Goal: Task Accomplishment & Management: Manage account settings

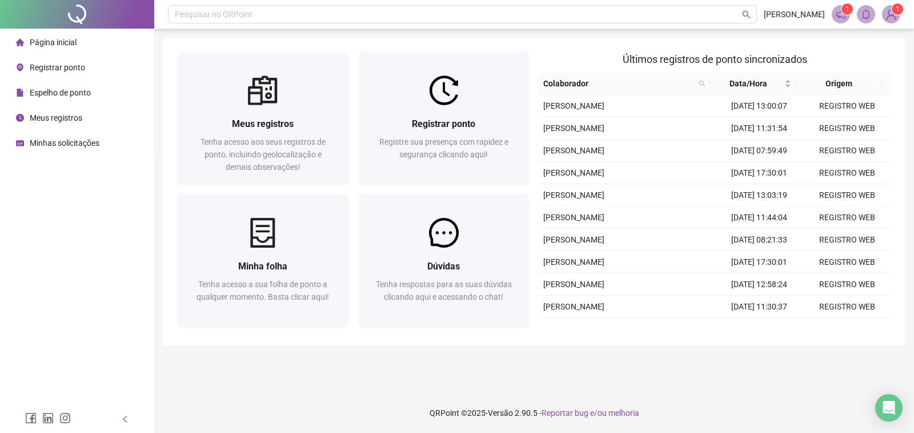
click at [847, 17] on span at bounding box center [841, 14] width 18 height 18
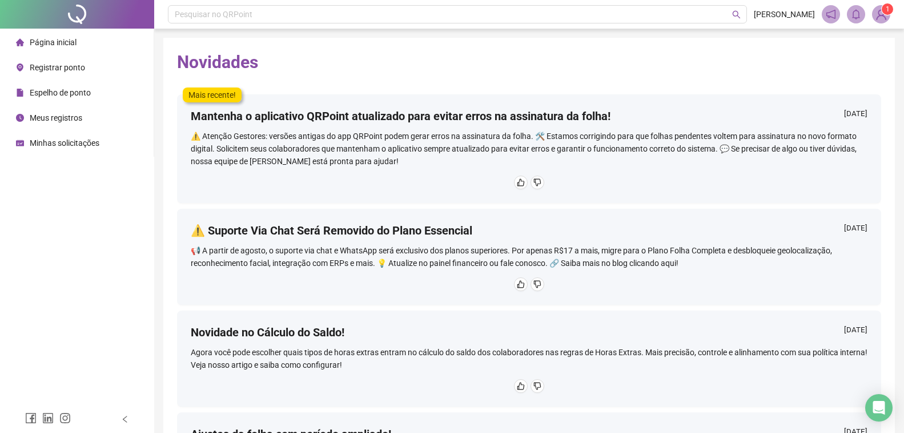
click at [31, 38] on span "Página inicial" at bounding box center [53, 42] width 47 height 9
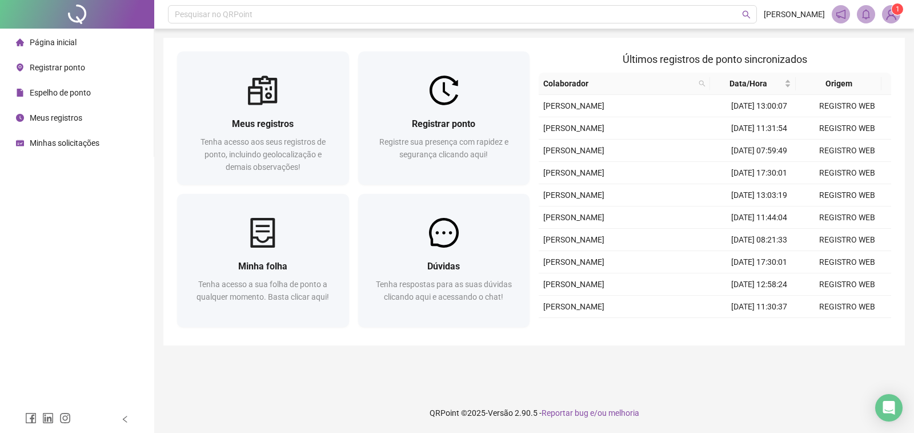
click at [886, 20] on img at bounding box center [891, 14] width 17 height 17
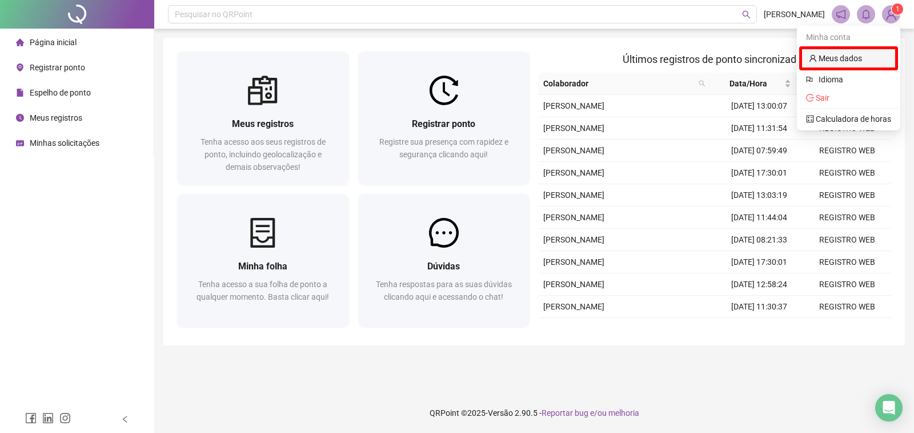
click at [860, 54] on link "Meus dados" at bounding box center [835, 58] width 53 height 9
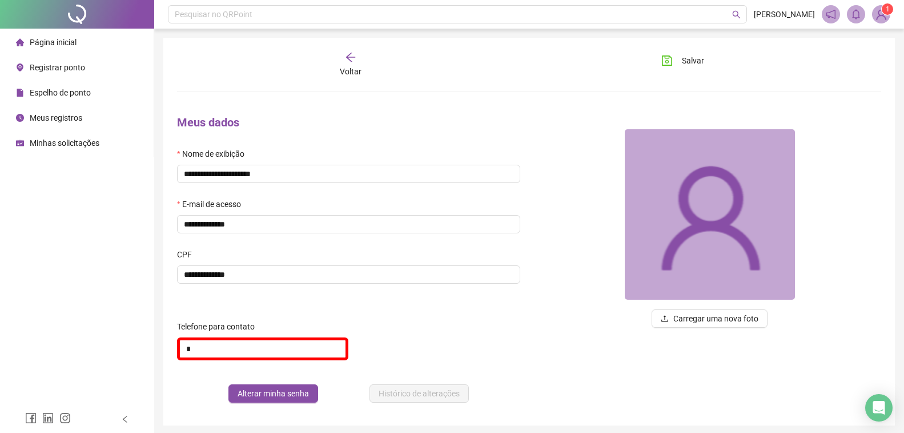
scroll to position [42, 0]
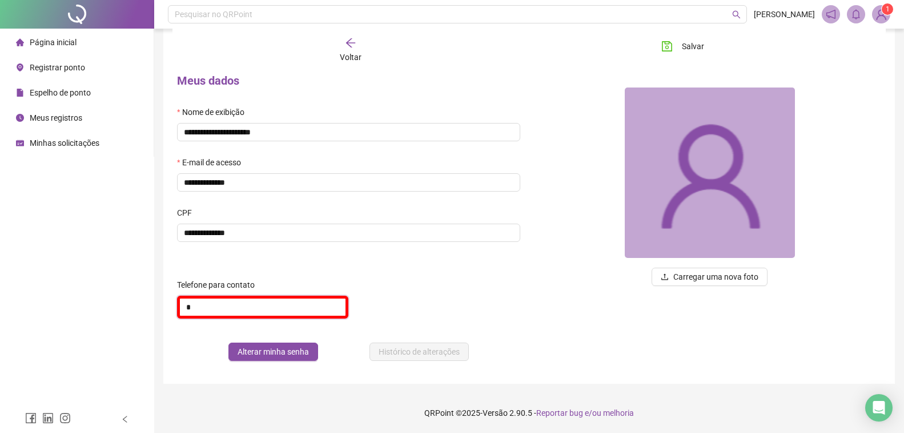
click at [274, 295] on input "*" at bounding box center [262, 306] width 171 height 23
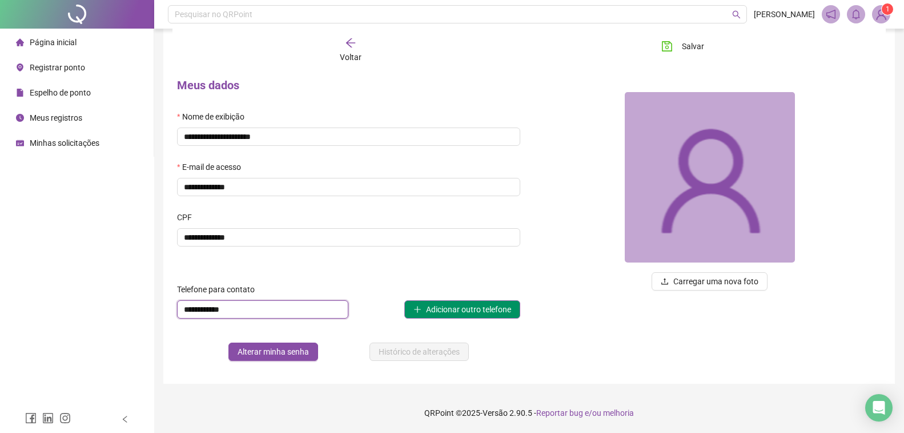
type input "**********"
click at [431, 309] on span "Adicionar outro telefone" at bounding box center [468, 309] width 85 height 13
click at [339, 309] on input "**********" at bounding box center [262, 309] width 171 height 18
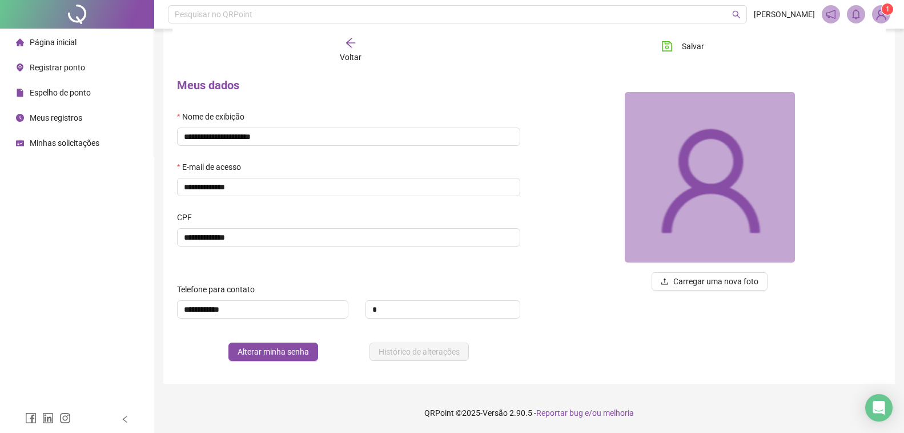
click at [598, 350] on div "Carregar uma nova foto" at bounding box center [711, 219] width 362 height 301
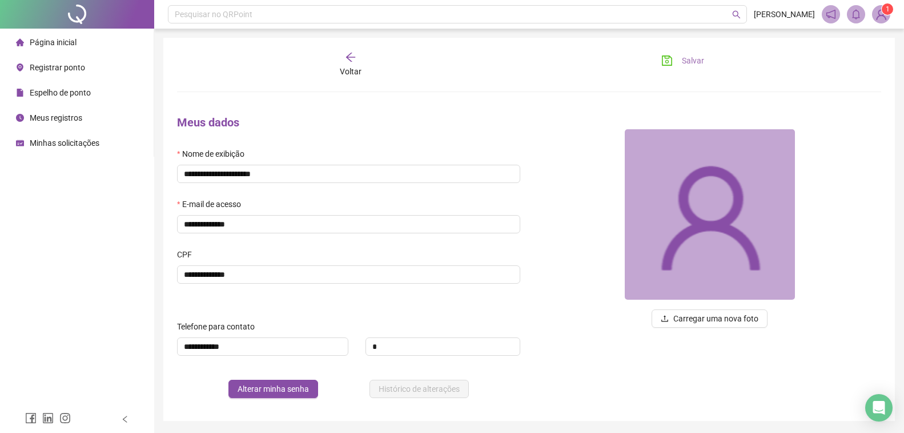
click at [686, 63] on span "Salvar" at bounding box center [693, 60] width 22 height 13
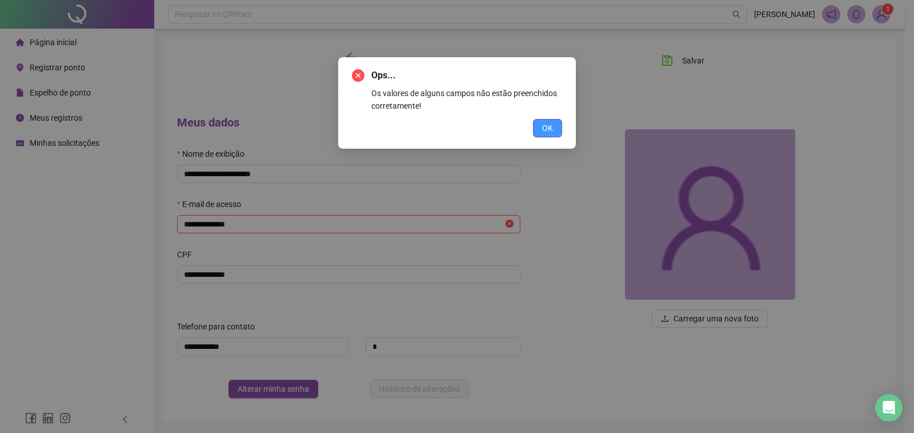
click at [542, 131] on button "OK" at bounding box center [547, 128] width 29 height 18
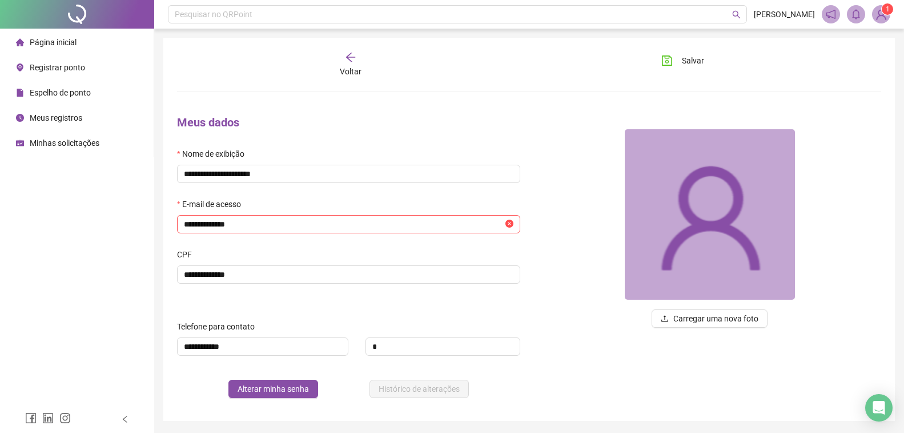
click at [892, 19] on header "Pesquisar no QRPoint [PERSON_NAME] 1" at bounding box center [529, 14] width 750 height 29
click at [884, 14] on sup "1" at bounding box center [887, 8] width 11 height 11
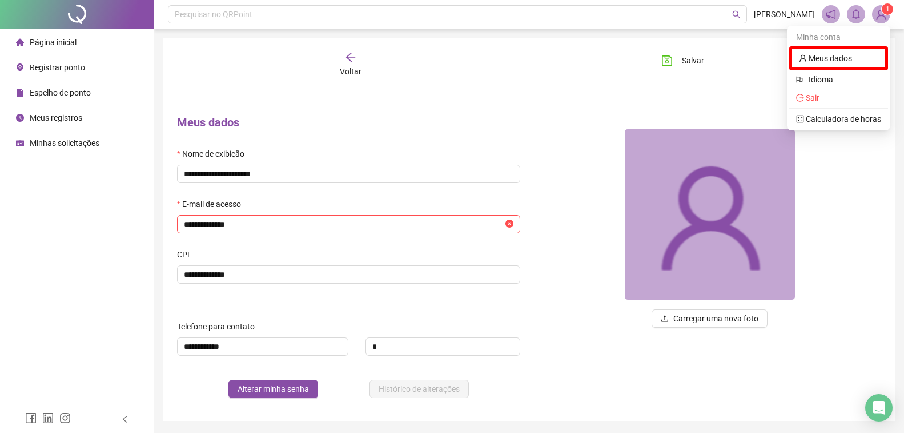
click at [881, 20] on img at bounding box center [881, 14] width 17 height 17
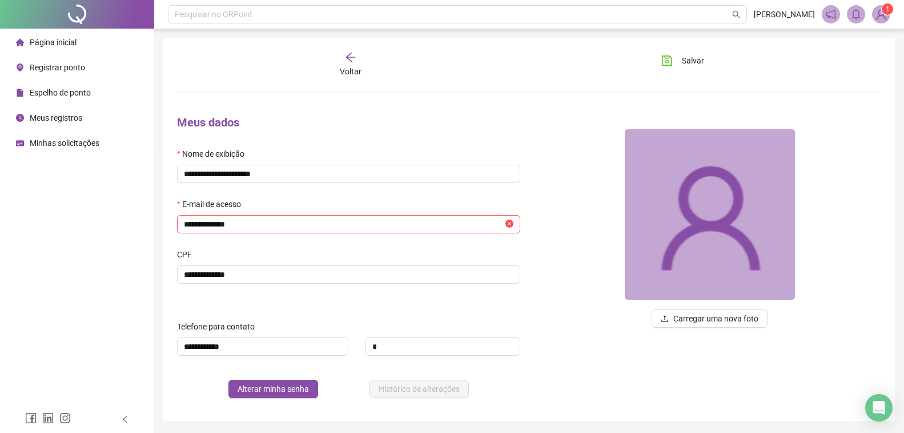
click at [881, 20] on img at bounding box center [881, 14] width 17 height 17
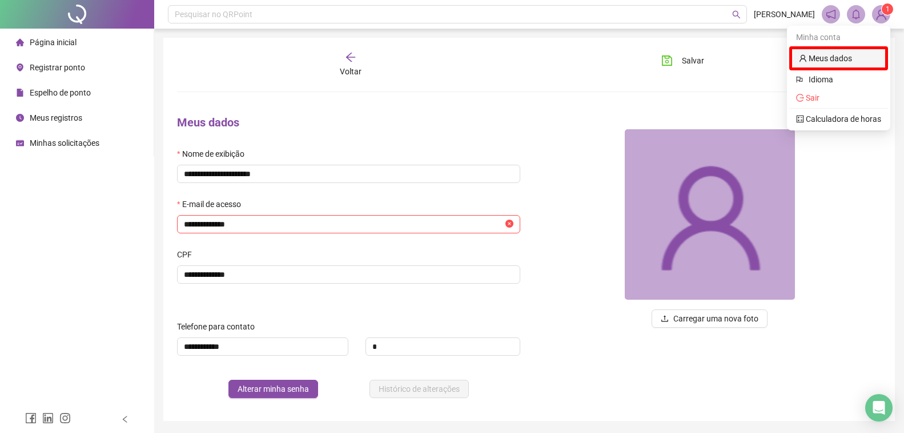
click at [813, 58] on link "Meus dados" at bounding box center [825, 58] width 53 height 9
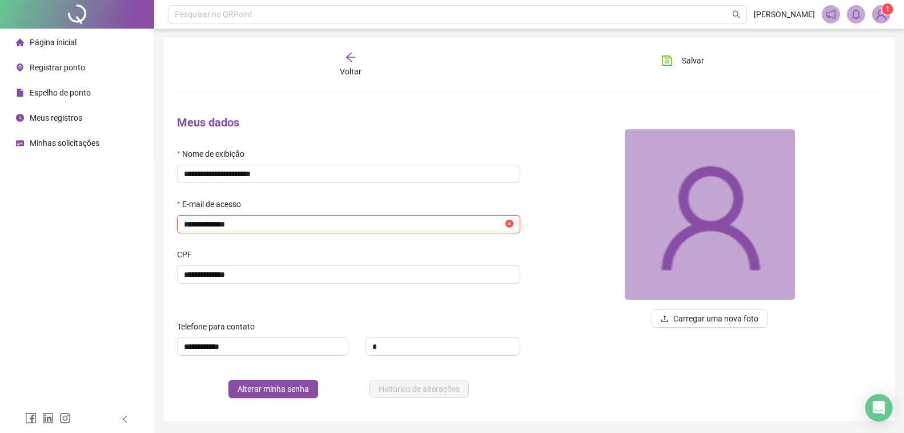
click at [398, 228] on input "**********" at bounding box center [343, 224] width 319 height 13
click at [553, 185] on div at bounding box center [710, 214] width 343 height 171
click at [684, 55] on span "Salvar" at bounding box center [693, 60] width 22 height 13
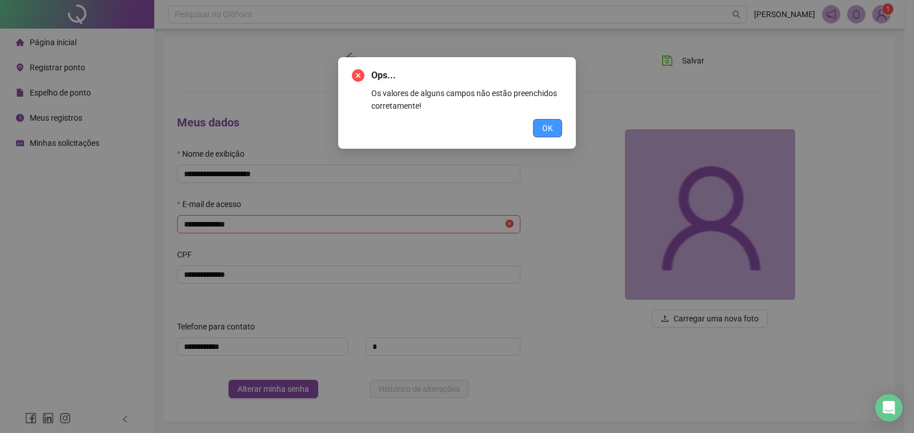
click at [546, 128] on span "OK" at bounding box center [547, 128] width 11 height 13
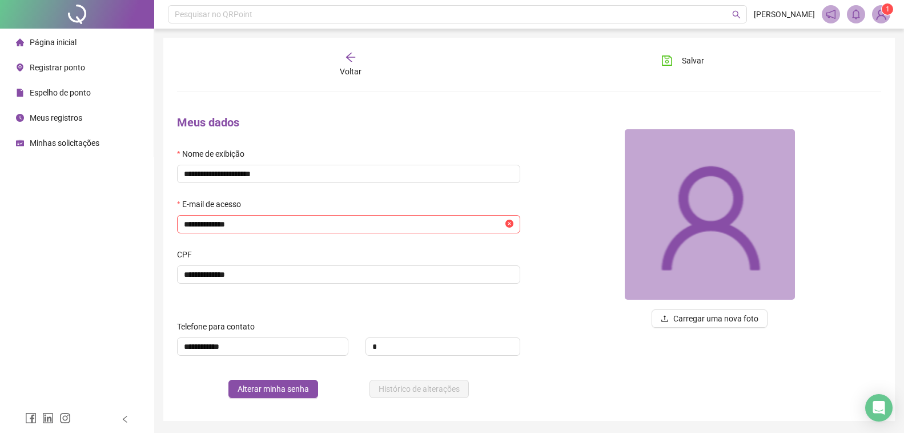
click at [571, 115] on div "Carregar uma nova foto" at bounding box center [711, 256] width 362 height 301
click at [427, 106] on div "**********" at bounding box center [349, 256] width 362 height 301
click at [592, 250] on div at bounding box center [710, 214] width 343 height 171
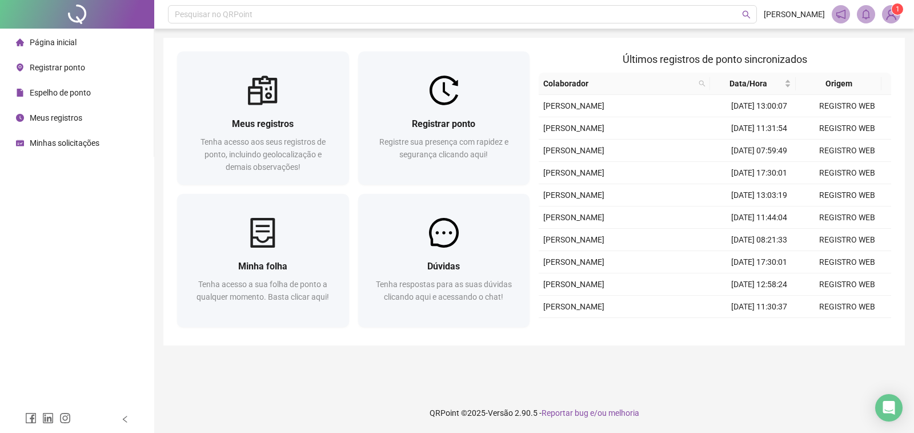
click at [67, 93] on span "Espelho de ponto" at bounding box center [60, 92] width 61 height 9
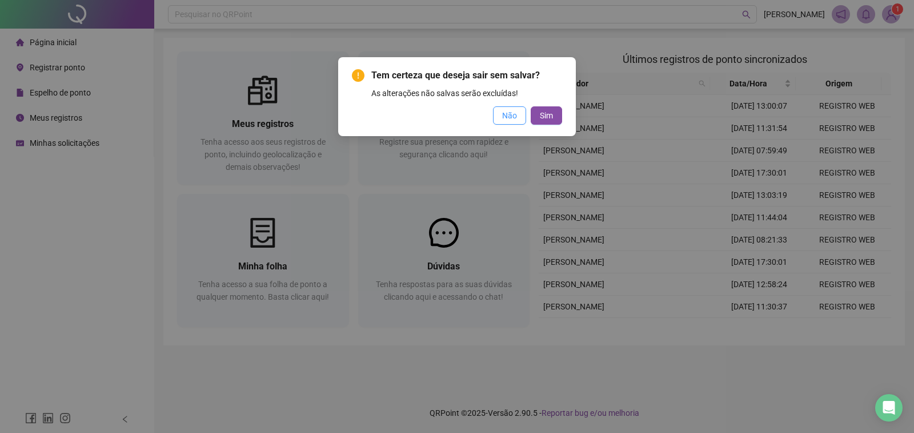
click at [515, 118] on span "Não" at bounding box center [509, 115] width 15 height 13
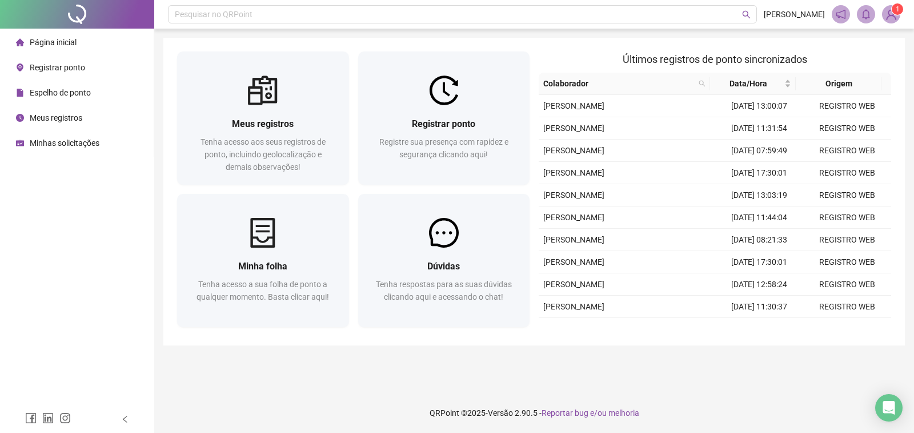
click at [53, 95] on span "Espelho de ponto" at bounding box center [60, 92] width 61 height 9
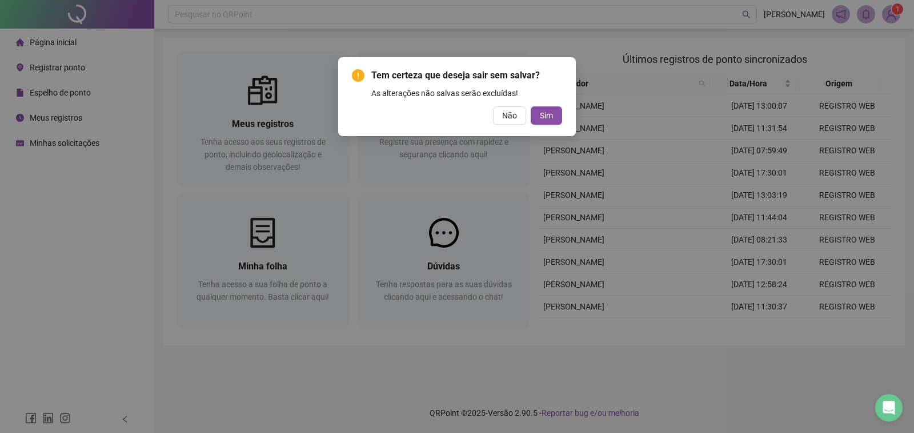
click at [549, 114] on span "Sim" at bounding box center [546, 115] width 13 height 13
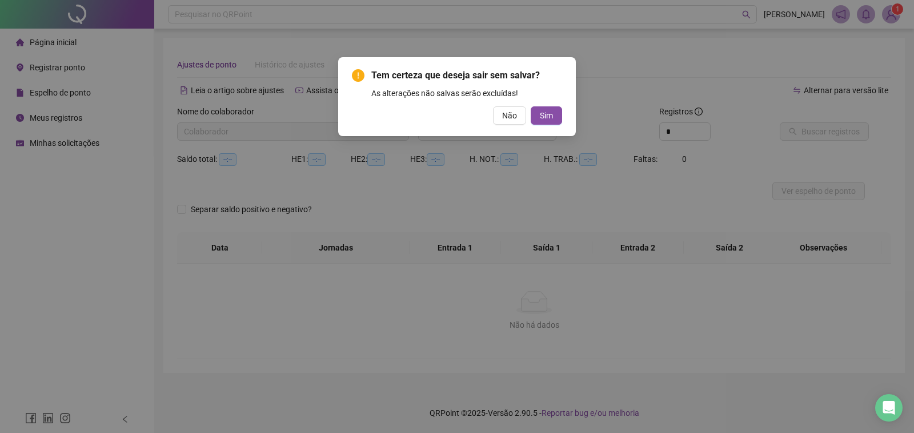
type input "**********"
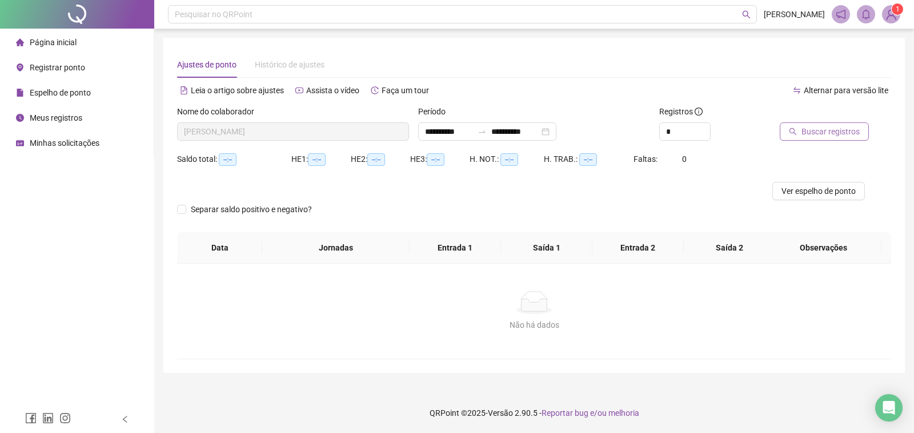
click at [834, 131] on span "Buscar registros" at bounding box center [831, 131] width 58 height 13
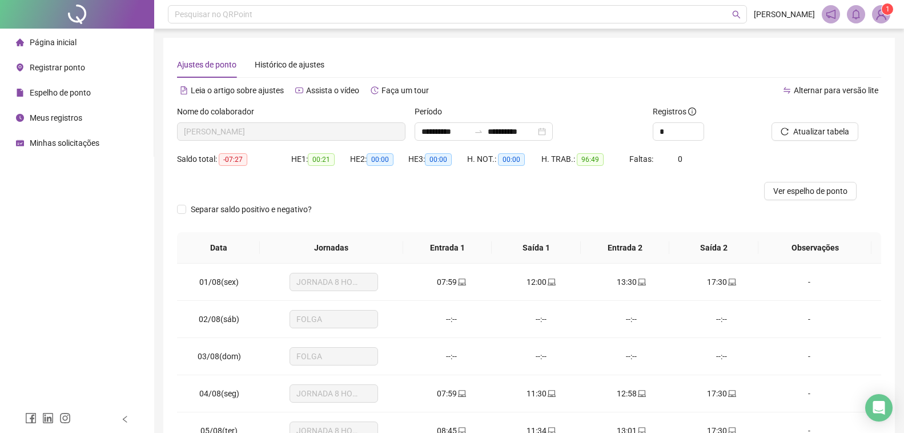
click at [63, 41] on span "Página inicial" at bounding box center [53, 42] width 47 height 9
